Goal: Task Accomplishment & Management: Use online tool/utility

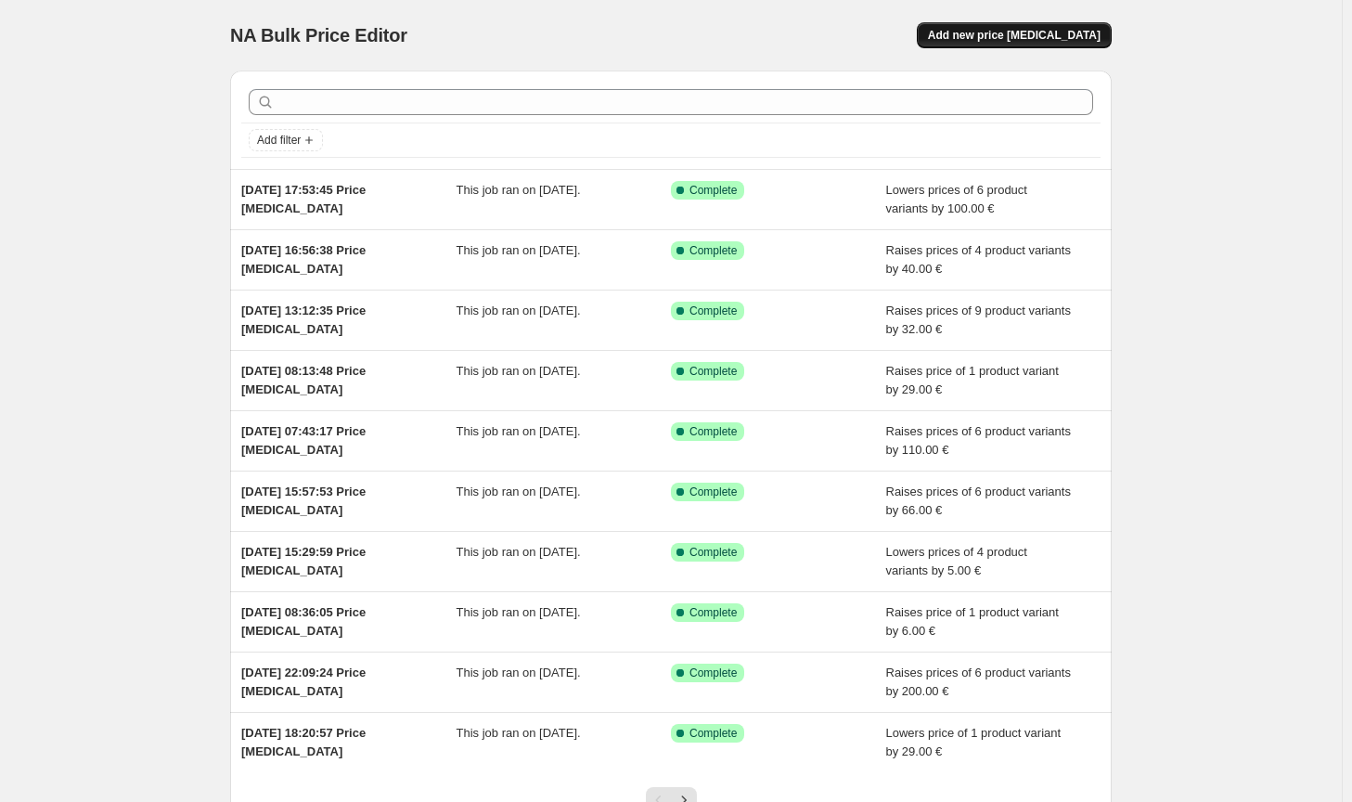
click at [1054, 42] on span "Add new price [MEDICAL_DATA]" at bounding box center [1014, 35] width 173 height 15
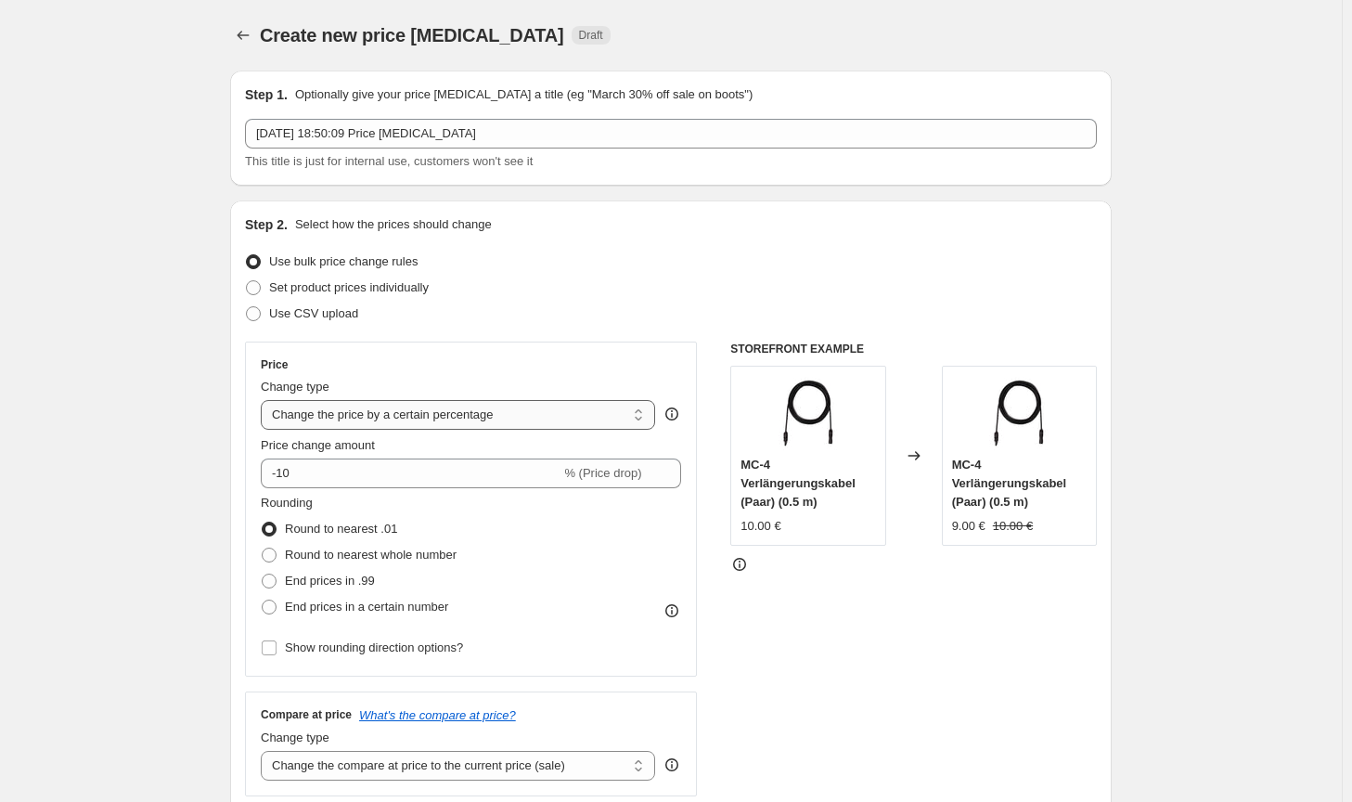
click at [493, 420] on select "Change the price to a certain amount Change the price by a certain amount Chang…" at bounding box center [458, 415] width 394 height 30
select select "by"
click at [265, 400] on select "Change the price to a certain amount Change the price by a certain amount Chang…" at bounding box center [458, 415] width 394 height 30
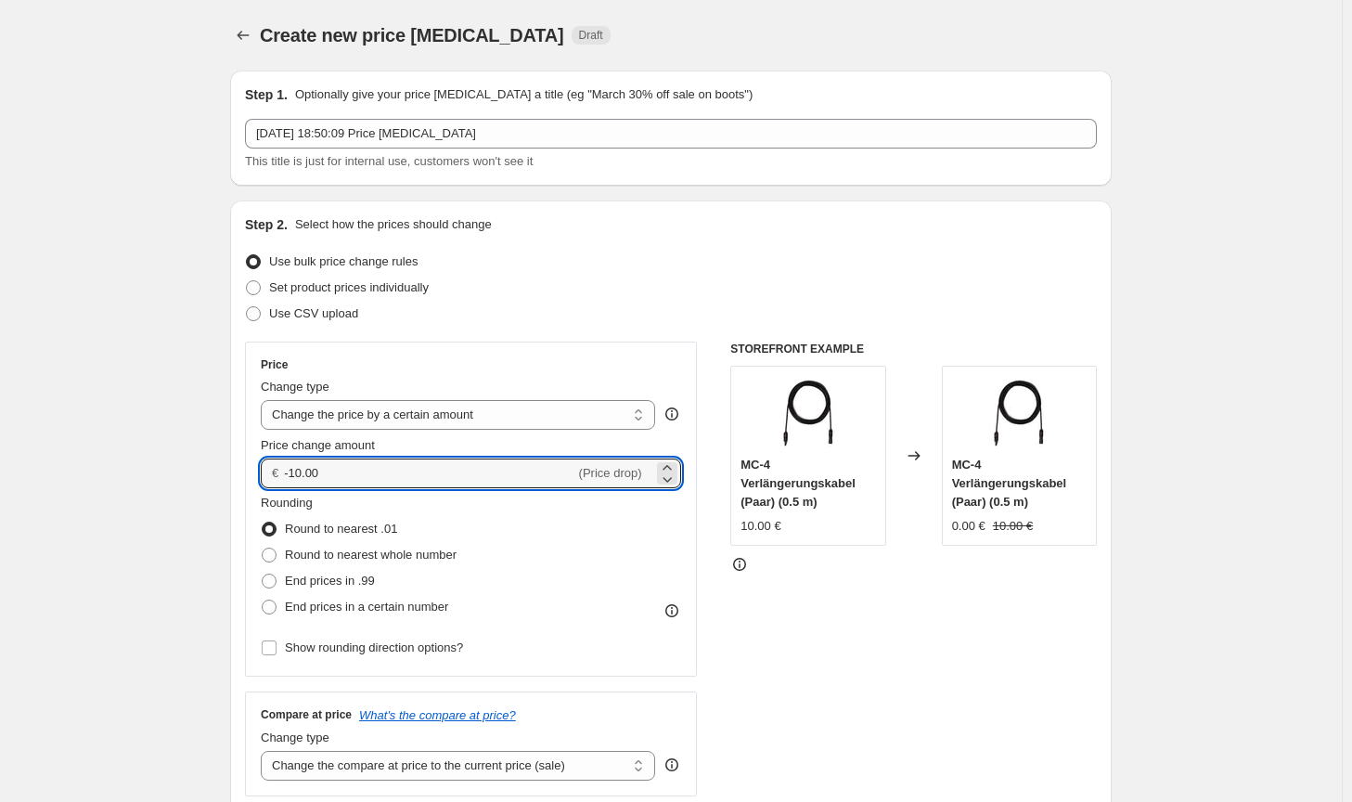
drag, startPoint x: 291, startPoint y: 472, endPoint x: 272, endPoint y: 472, distance: 19.5
click at [272, 472] on div "€ -10.00 (Price drop)" at bounding box center [471, 474] width 420 height 30
type input "100.00"
click at [423, 557] on span "Round to nearest whole number" at bounding box center [371, 555] width 172 height 14
click at [263, 549] on input "Round to nearest whole number" at bounding box center [262, 548] width 1 height 1
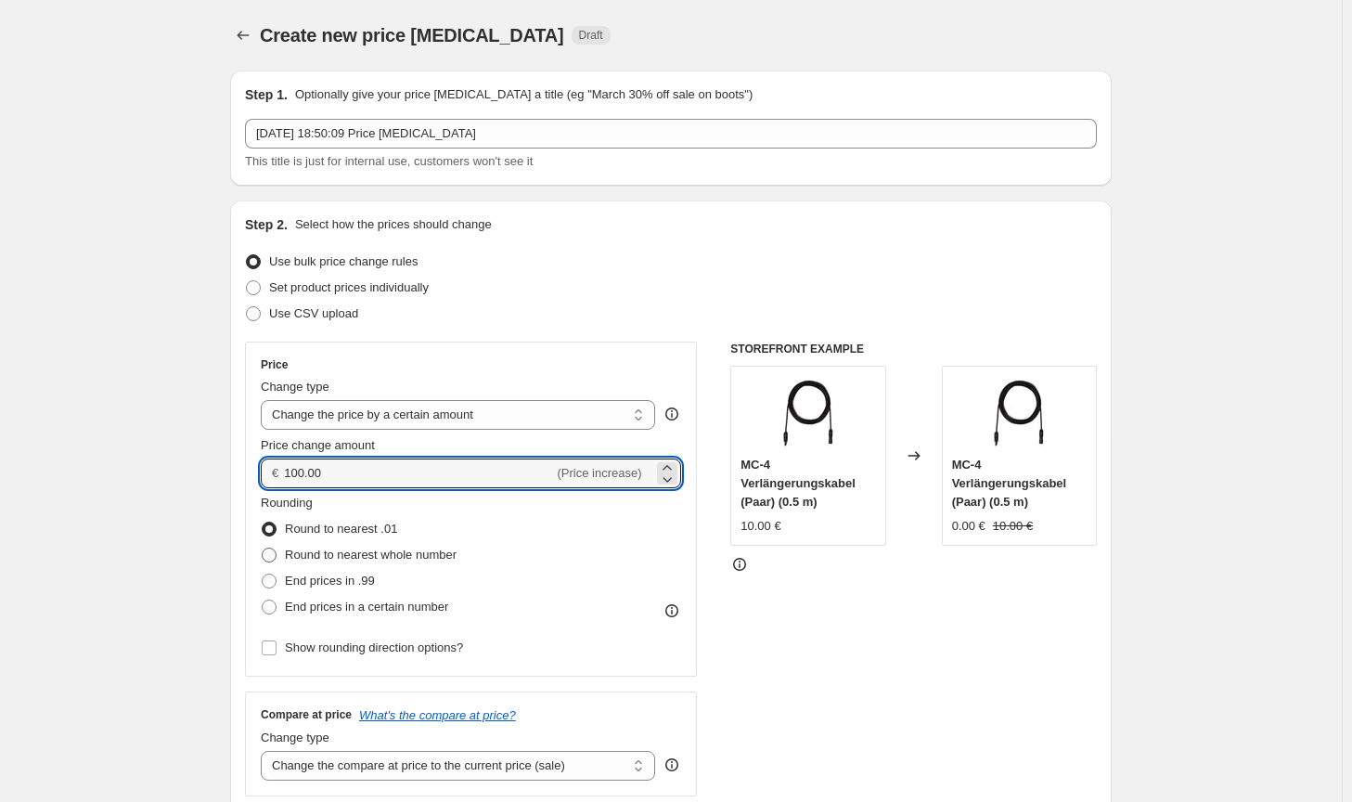
radio input "true"
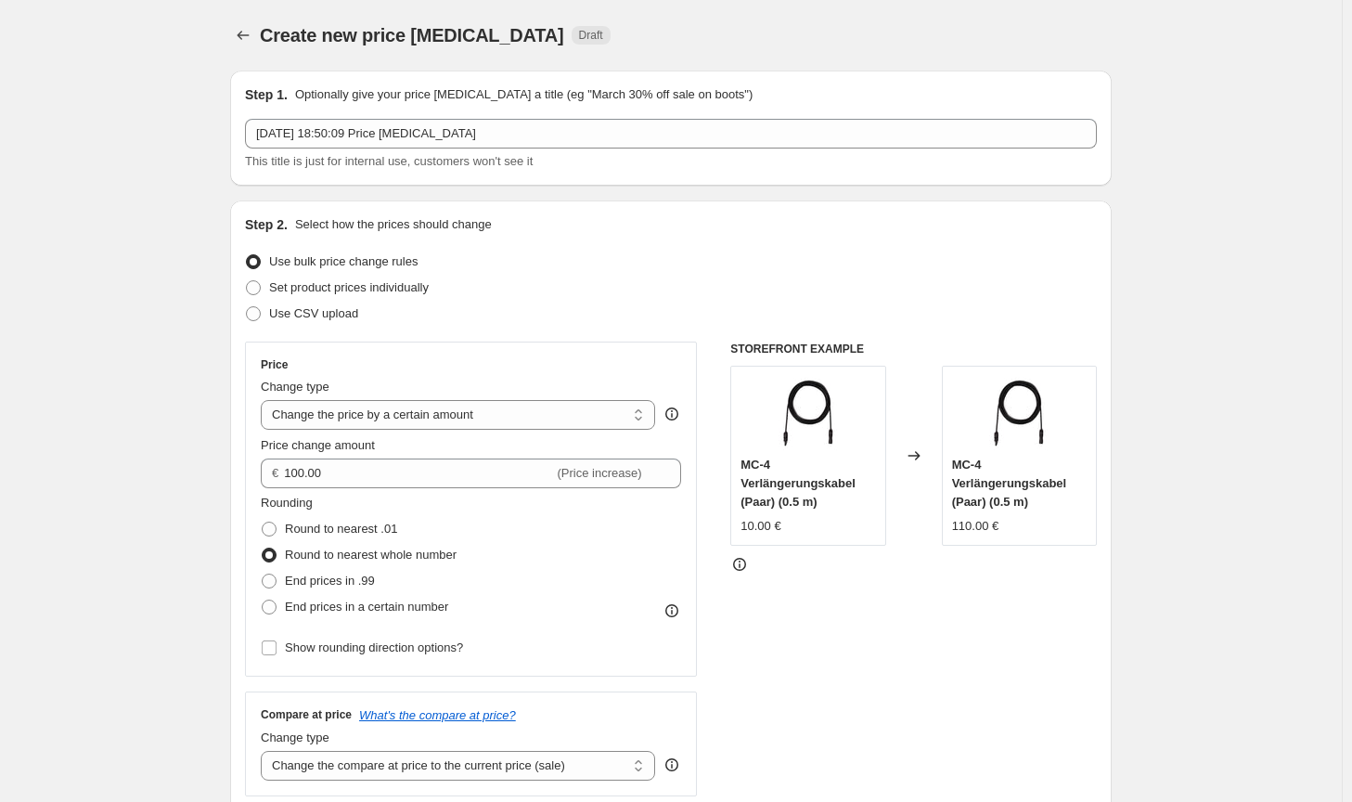
click at [593, 597] on div "Rounding Round to nearest .01 Round to nearest whole number End prices in .99 E…" at bounding box center [471, 557] width 420 height 126
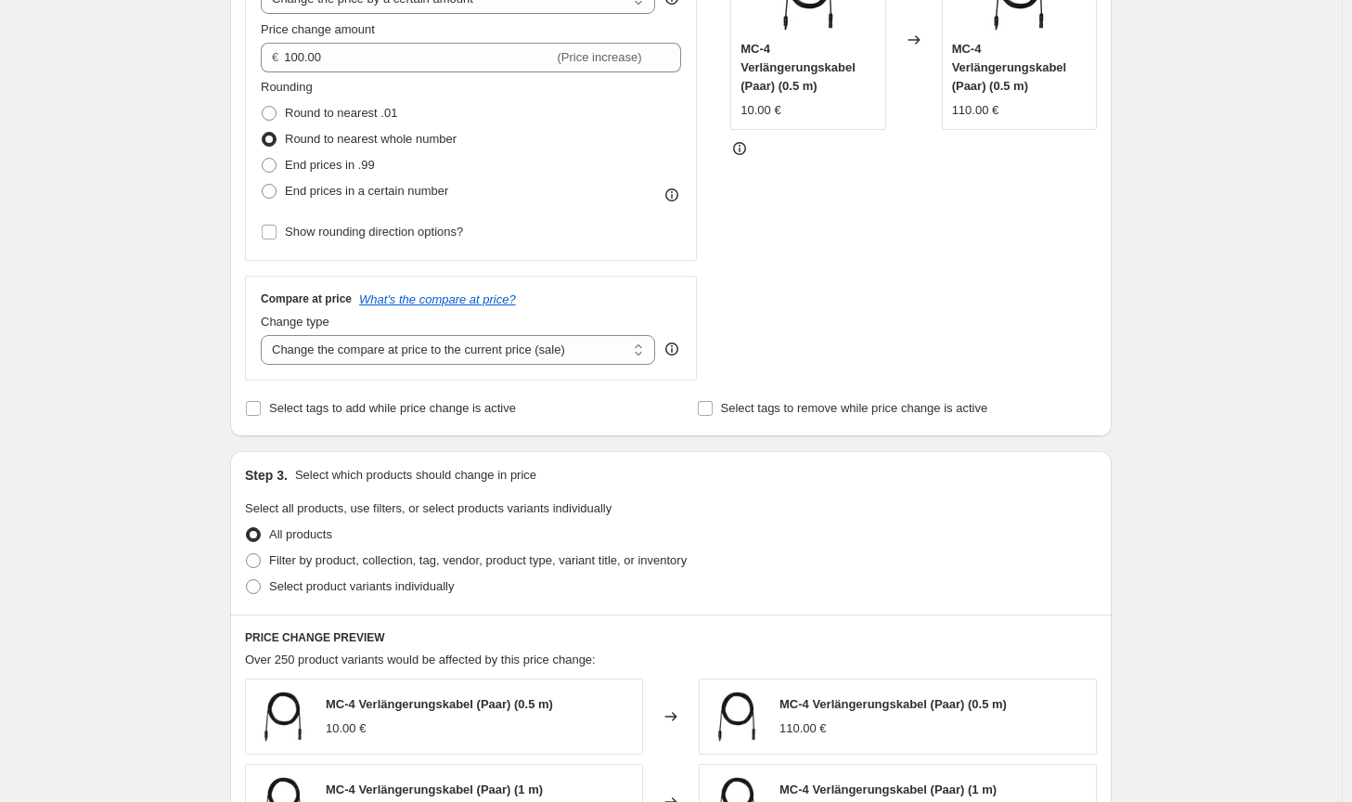
scroll to position [464, 0]
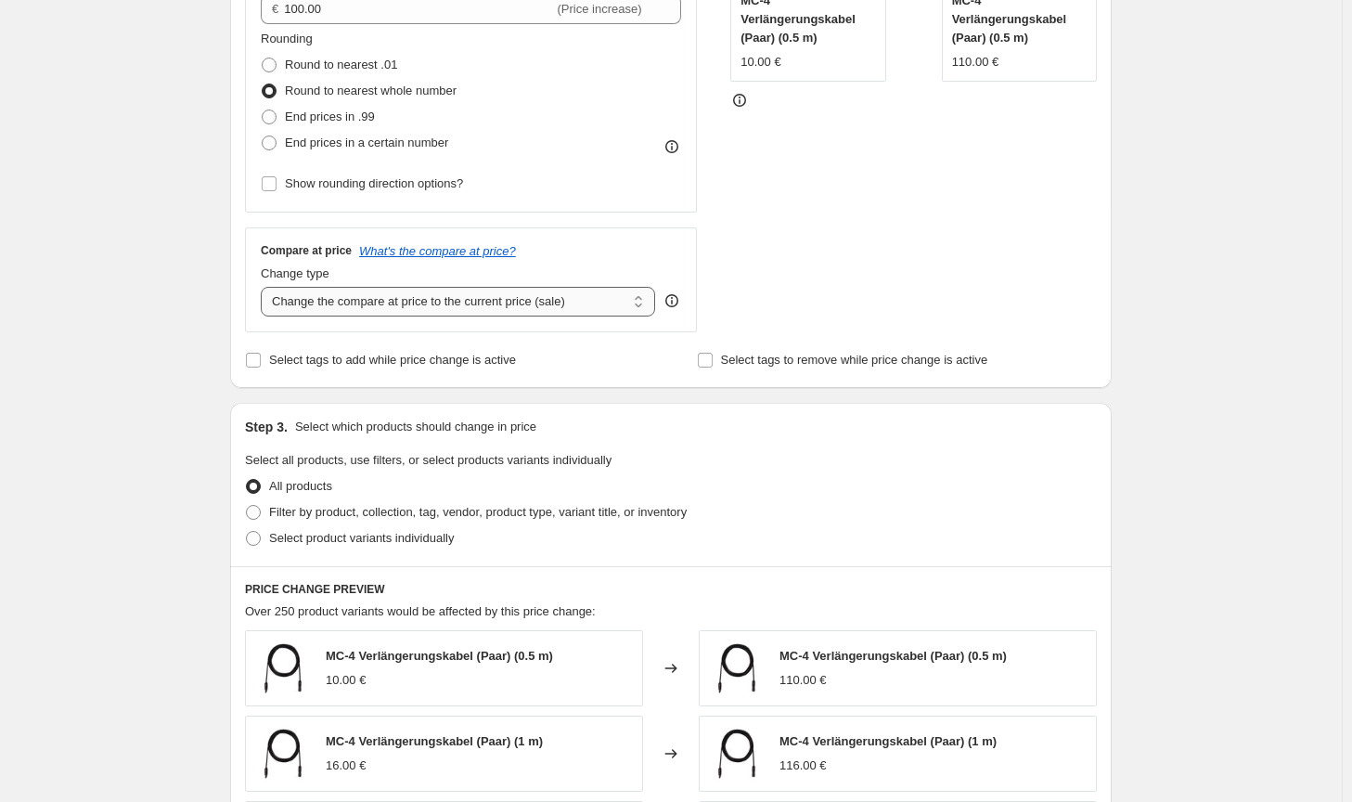
click at [534, 294] on select "Change the compare at price to the current price (sale) Change the compare at p…" at bounding box center [458, 302] width 394 height 30
select select "no_change"
click at [265, 287] on select "Change the compare at price to the current price (sale) Change the compare at p…" at bounding box center [458, 302] width 394 height 30
click at [649, 510] on span "Filter by product, collection, tag, vendor, product type, variant title, or inv…" at bounding box center [478, 512] width 418 height 14
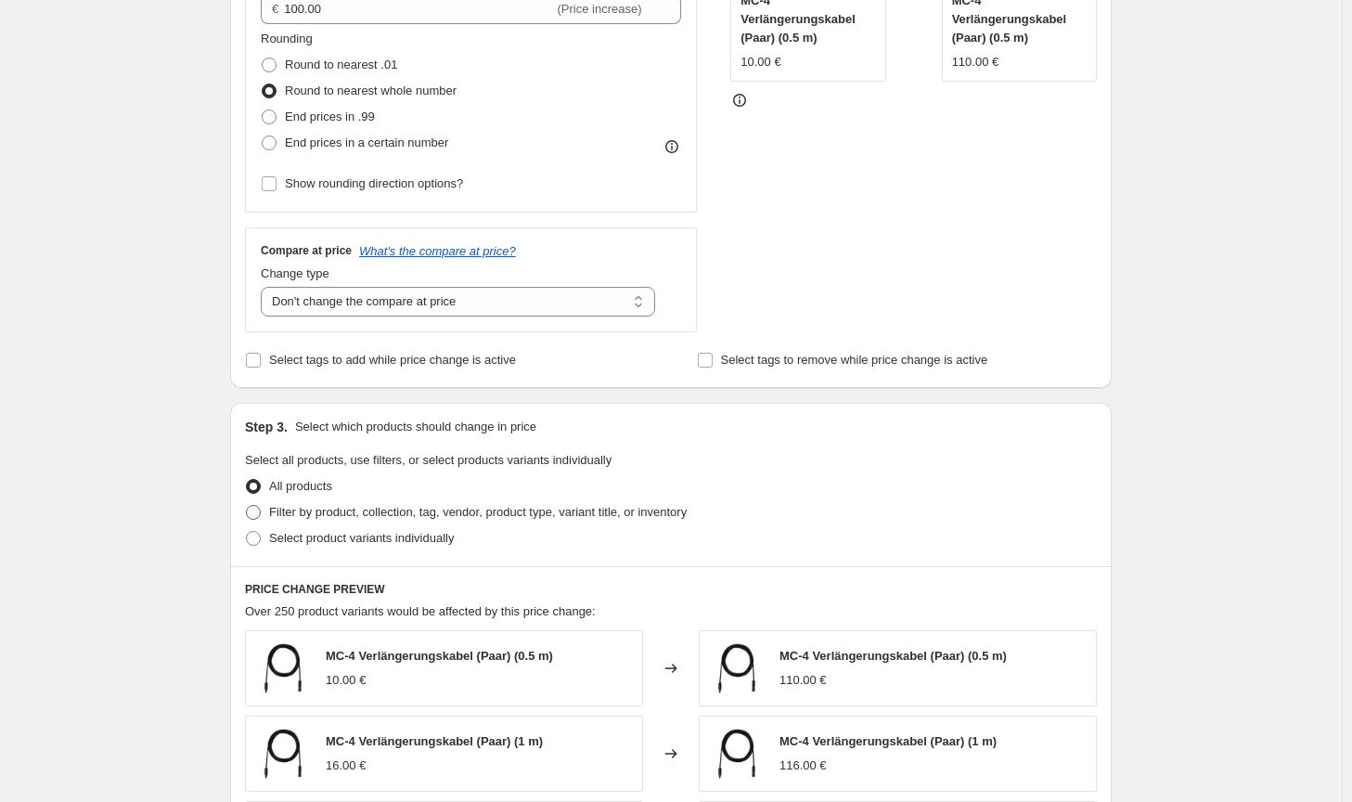
click at [247, 506] on input "Filter by product, collection, tag, vendor, product type, variant title, or inv…" at bounding box center [246, 505] width 1 height 1
radio input "true"
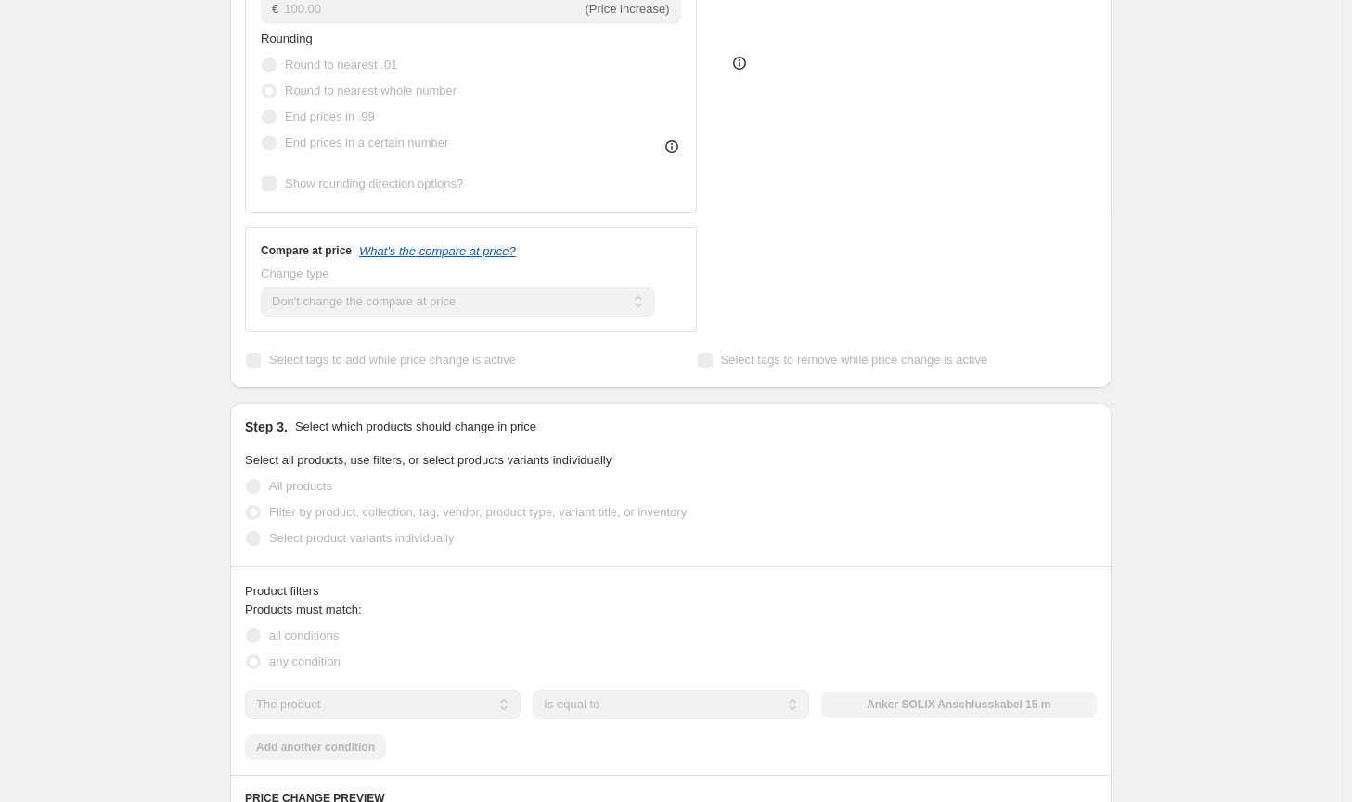
click at [910, 692] on div "The product The product's collection The product's tag The product's vendor The…" at bounding box center [671, 705] width 852 height 30
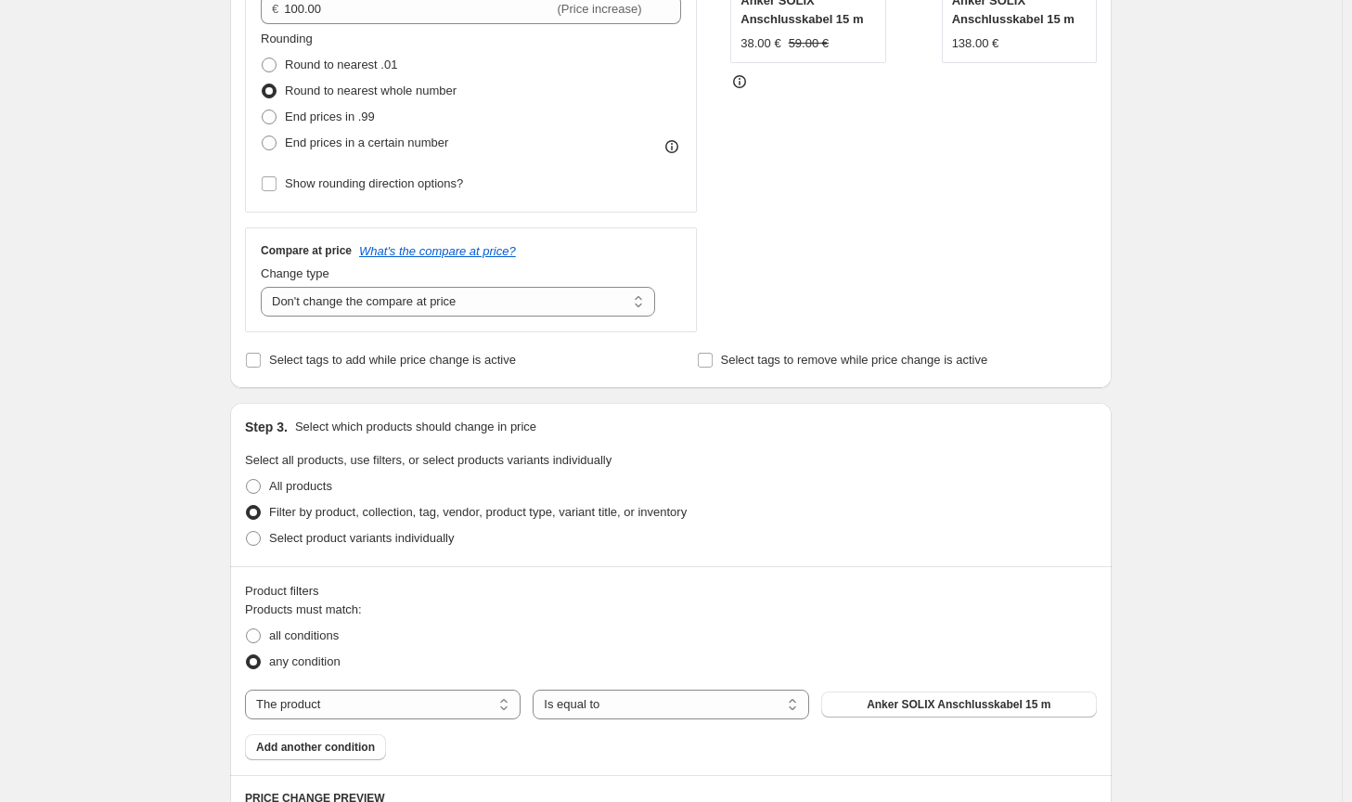
click at [910, 701] on span "Anker SOLIX Anschlusskabel 15 m" at bounding box center [959, 704] width 184 height 15
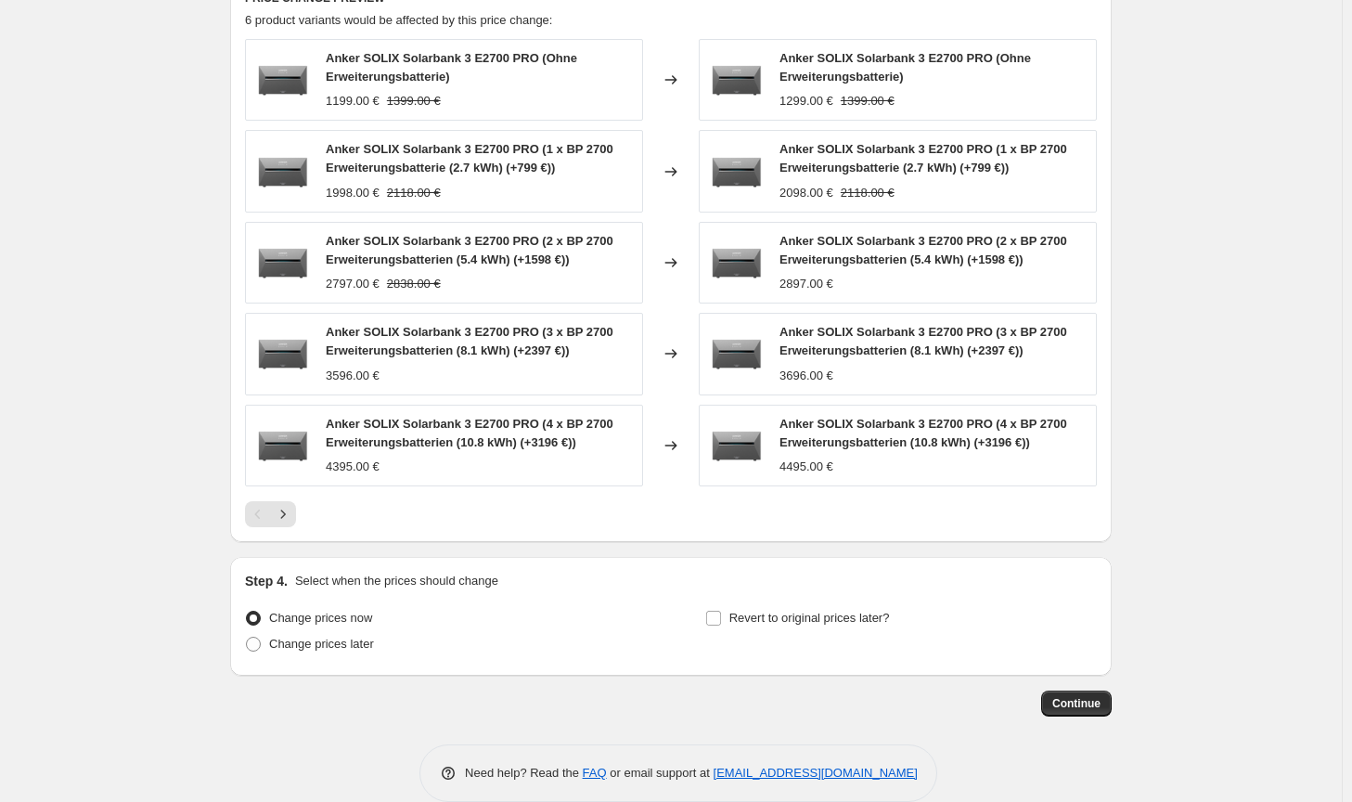
scroll to position [1291, 0]
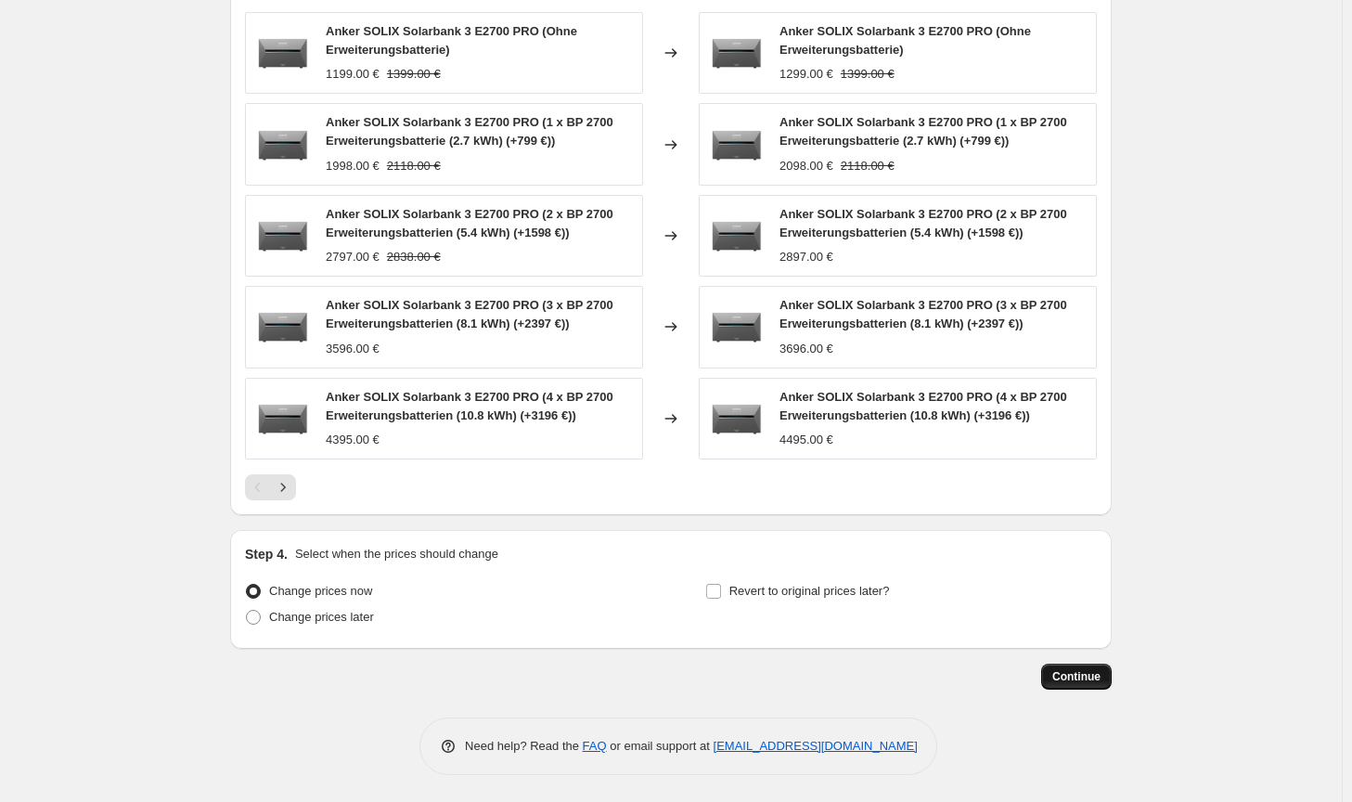
click at [1053, 677] on button "Continue" at bounding box center [1076, 677] width 71 height 26
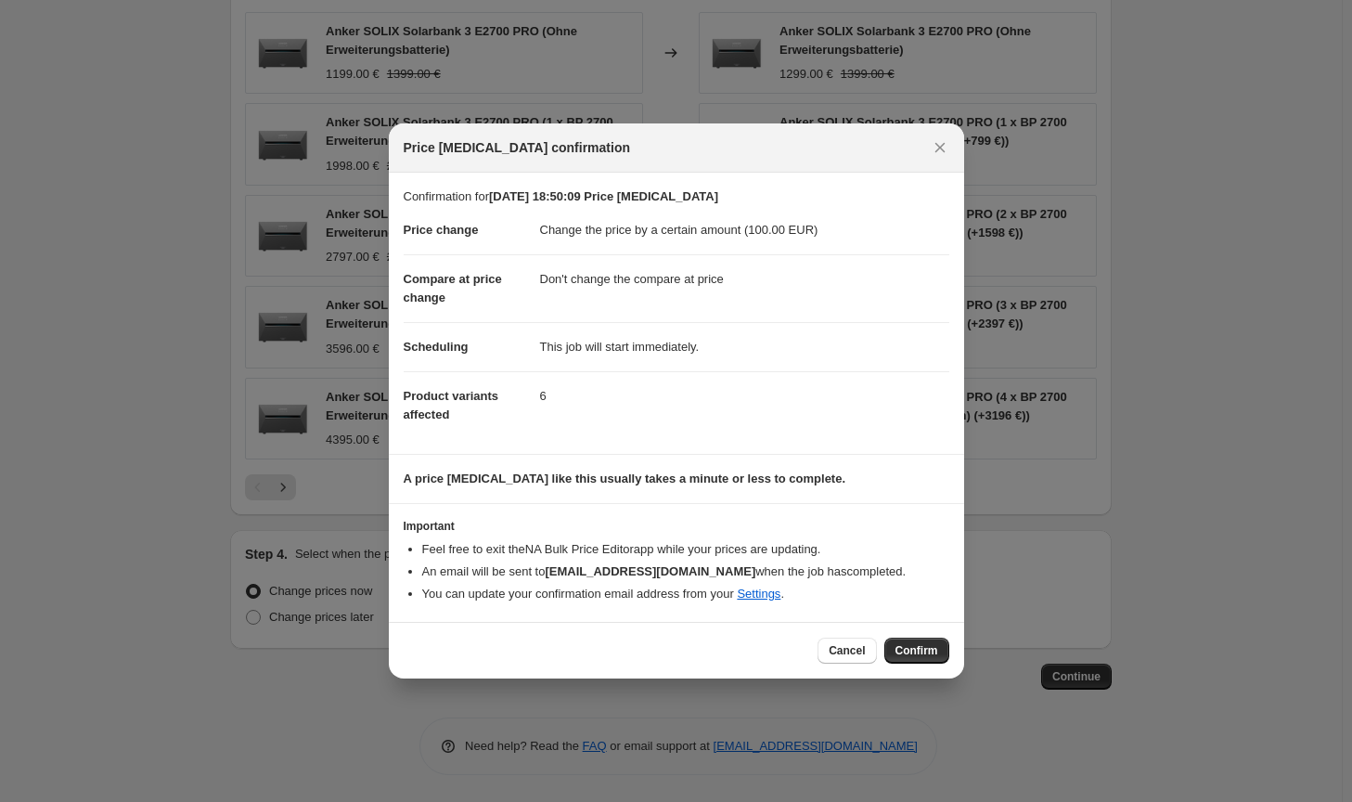
click at [936, 653] on span "Confirm" at bounding box center [917, 650] width 43 height 15
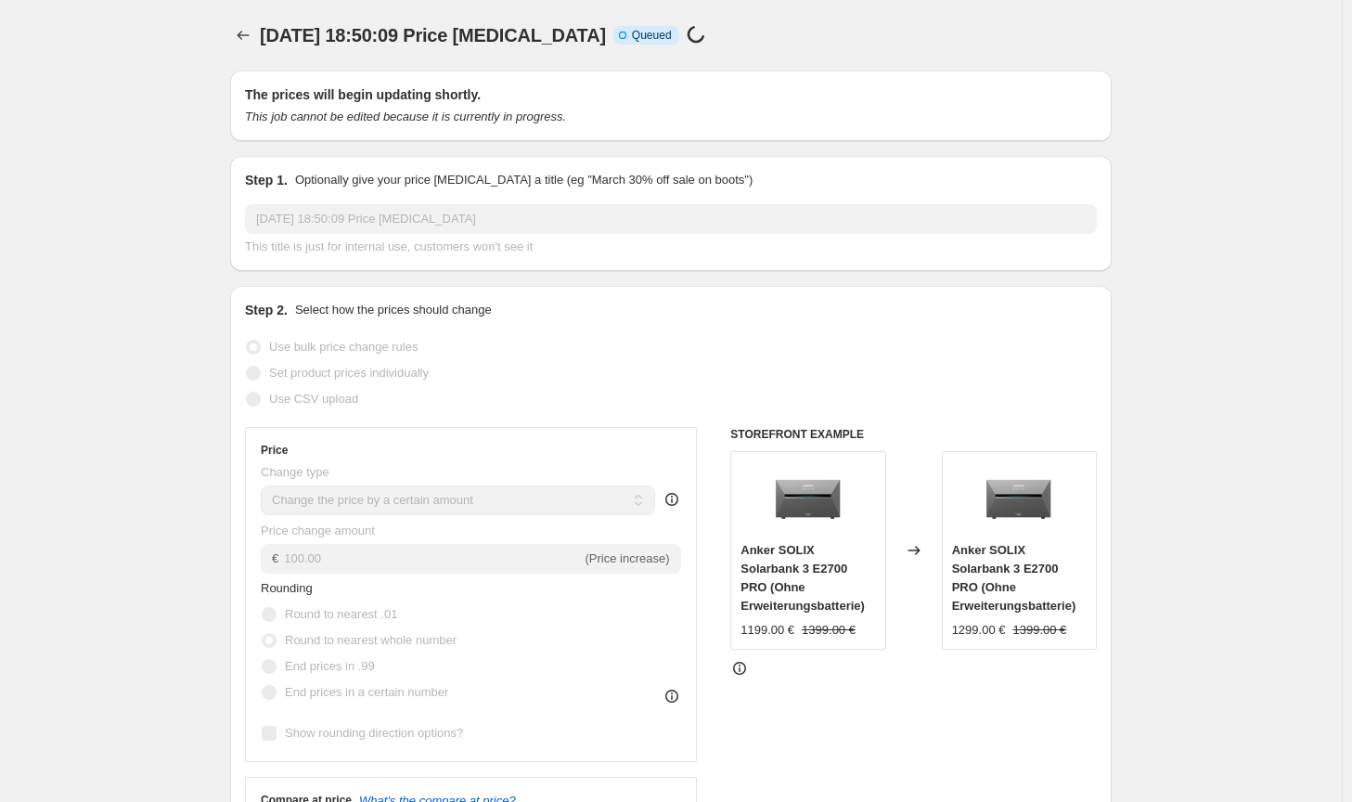
scroll to position [1291, 0]
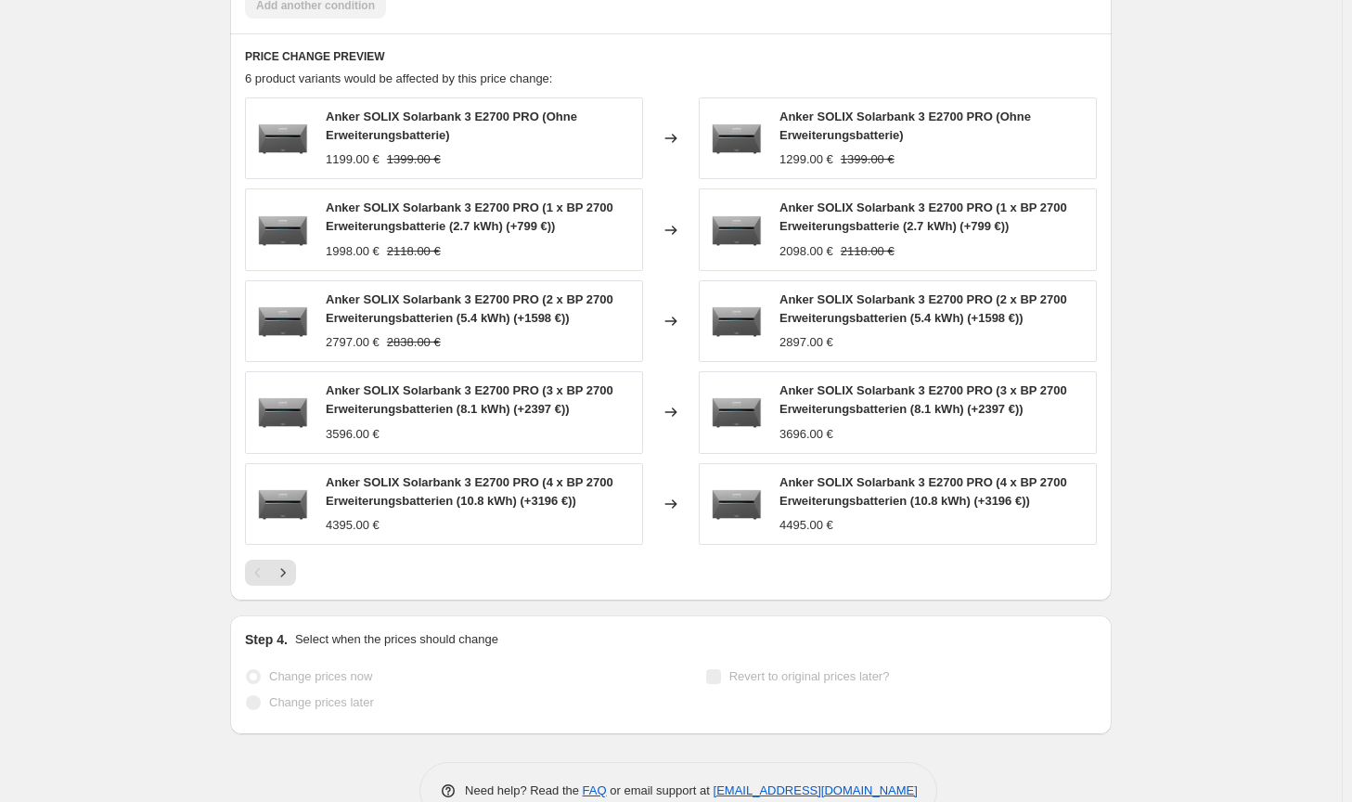
select select "by"
select select "no_change"
